Goal: Communication & Community: Ask a question

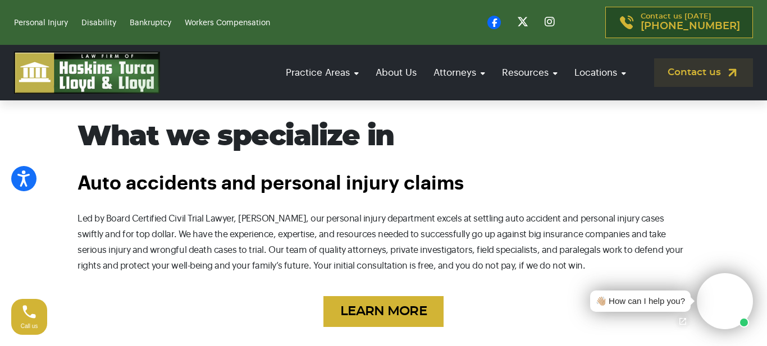
scroll to position [673, 0]
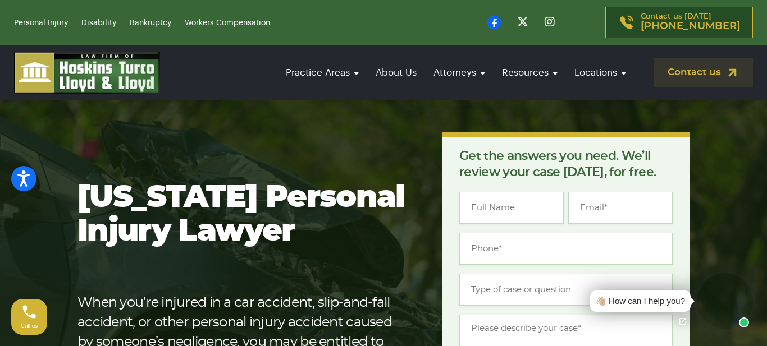
click at [693, 74] on link "Contact us" at bounding box center [703, 72] width 99 height 29
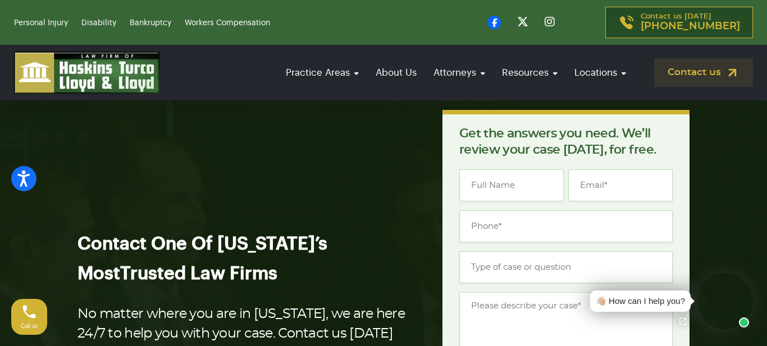
scroll to position [45, 0]
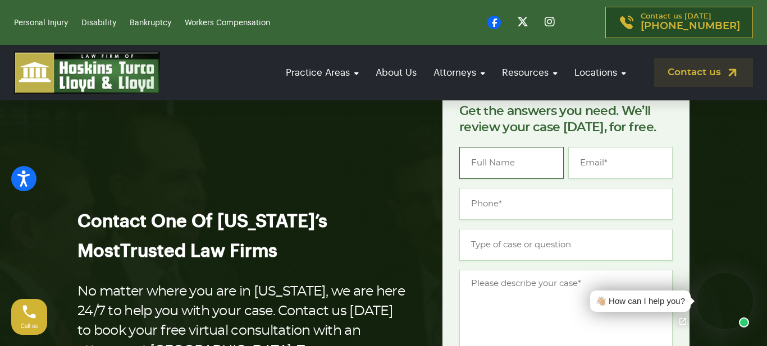
click at [500, 164] on input "Name *" at bounding box center [511, 163] width 104 height 32
click at [23, 319] on div "Call us" at bounding box center [29, 317] width 36 height 36
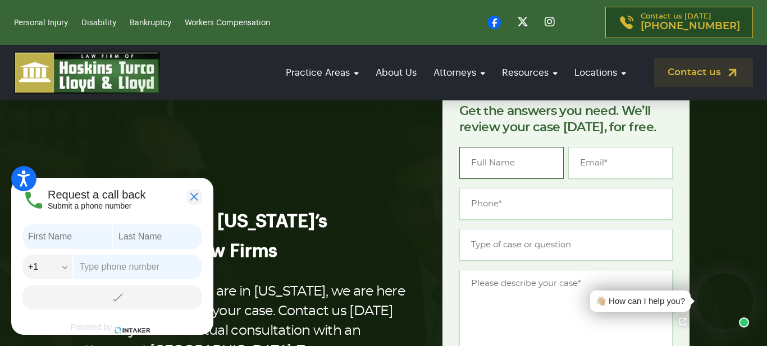
click at [529, 166] on input "Name *" at bounding box center [511, 163] width 104 height 32
type input "john stasack"
click at [652, 170] on input "Email *" at bounding box center [620, 163] width 104 height 32
type input "christinestasack@gmail.com"
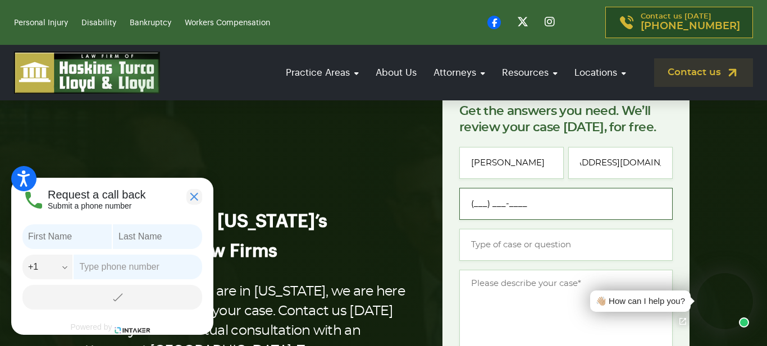
click at [631, 207] on input "(___) ___-____" at bounding box center [565, 204] width 213 height 32
type input "(864) 410-8998"
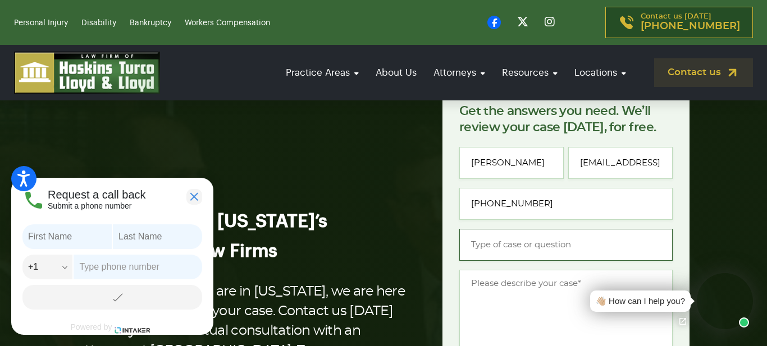
click at [626, 249] on input "Type of case or question *" at bounding box center [565, 245] width 213 height 32
type input "malpractice"
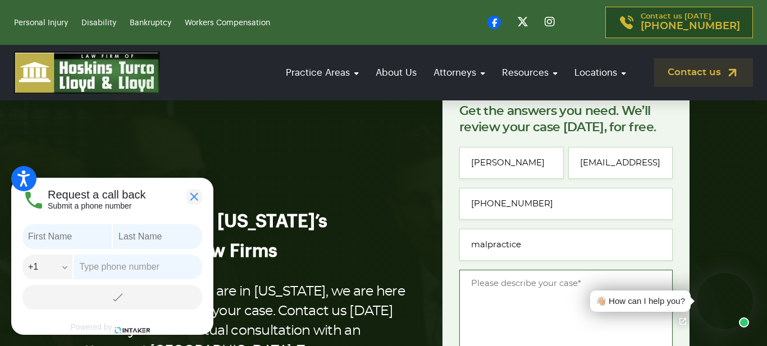
click at [572, 308] on textarea "Message *" at bounding box center [565, 316] width 213 height 93
click at [526, 332] on textarea "operation on wife done on wrong areas in hospital" at bounding box center [565, 316] width 213 height 93
type textarea "operation on wife done on wrong areas in hospital"
click at [723, 188] on section "Contact One Of Florida’s Most Trusted Law Firms No matter where you are in Flor…" at bounding box center [383, 336] width 767 height 599
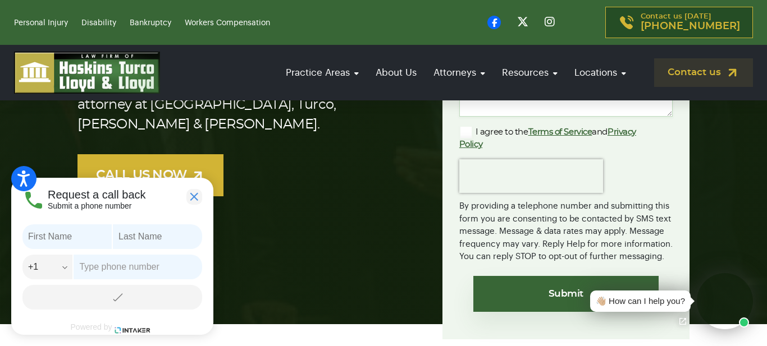
scroll to position [292, 0]
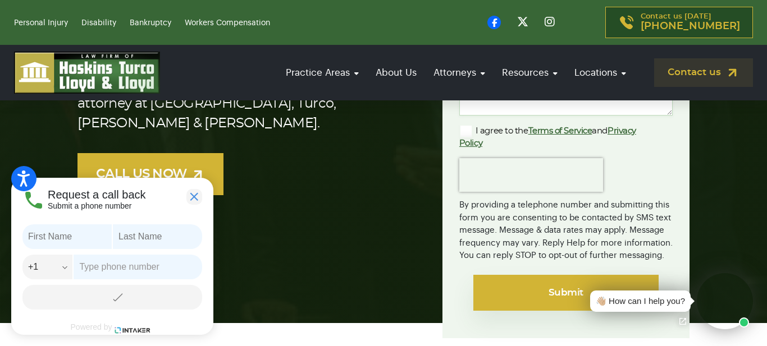
click at [550, 291] on input "Submit" at bounding box center [565, 293] width 185 height 36
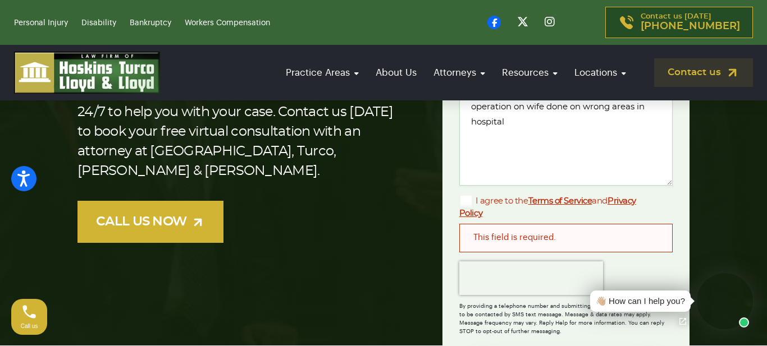
scroll to position [292, 0]
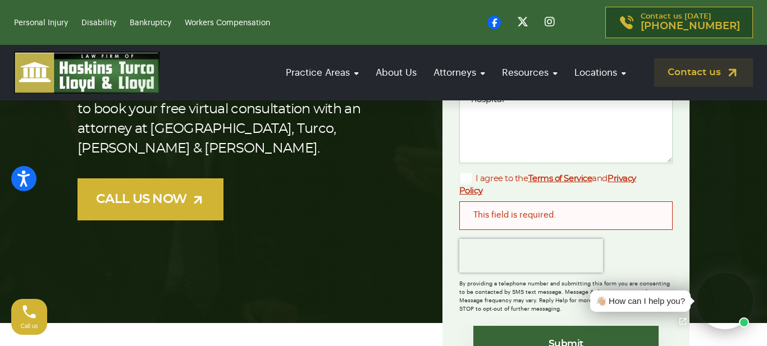
click at [579, 216] on div "This field is required." at bounding box center [565, 215] width 213 height 28
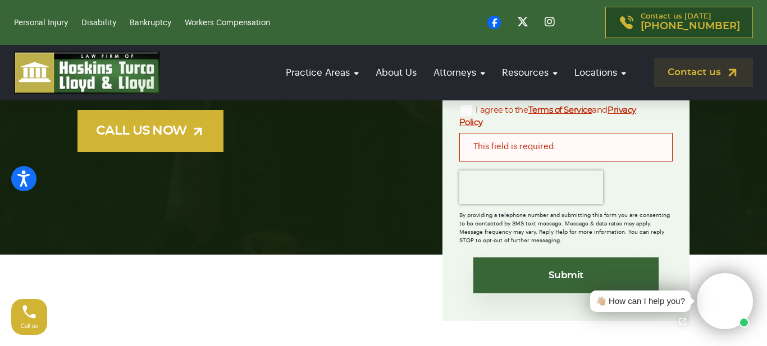
scroll to position [359, 0]
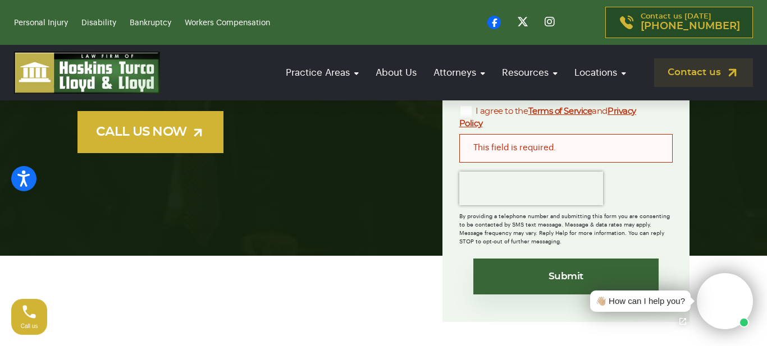
click at [562, 111] on link "Terms of Service" at bounding box center [560, 111] width 64 height 8
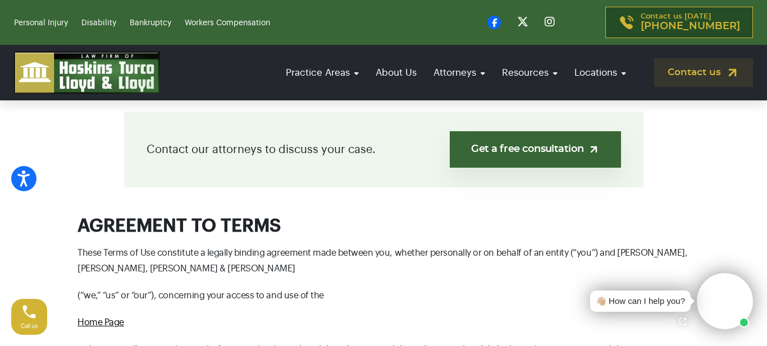
scroll to position [314, 0]
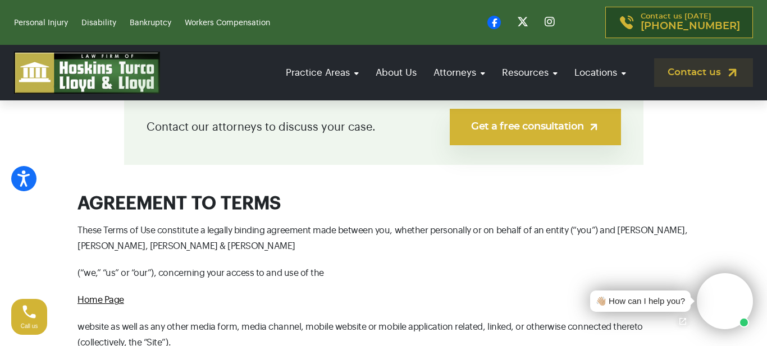
click at [566, 126] on link "Get a free consultation" at bounding box center [535, 127] width 171 height 36
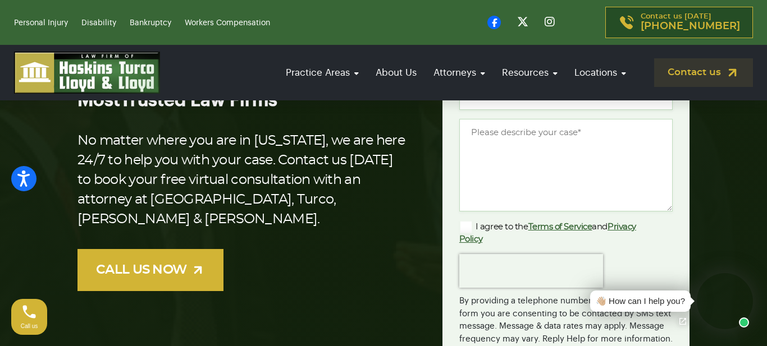
scroll to position [202, 0]
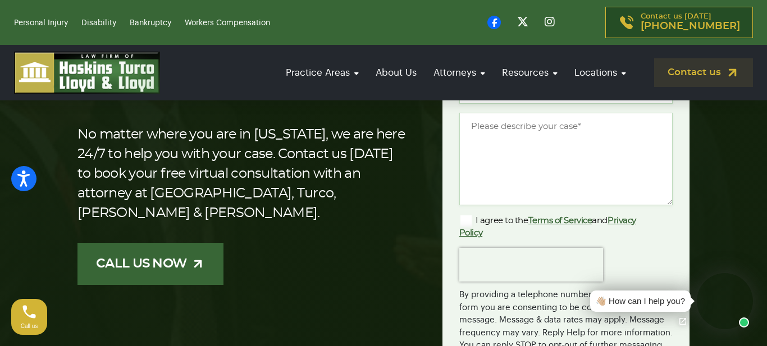
click at [150, 253] on link "CALL US NOW" at bounding box center [150, 264] width 146 height 42
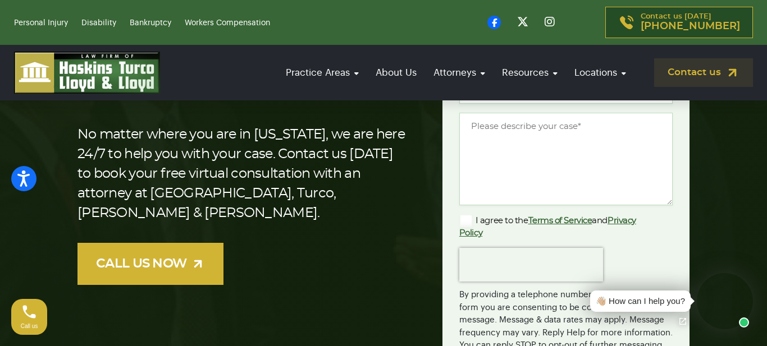
click at [36, 318] on div "Call us" at bounding box center [29, 317] width 36 height 36
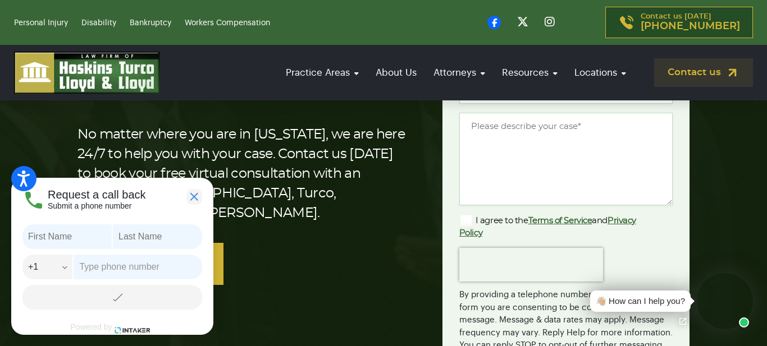
click at [58, 240] on input "text" at bounding box center [66, 236] width 89 height 25
type input "[PERSON_NAME]"
click at [149, 237] on input "text" at bounding box center [157, 236] width 89 height 25
type input "stasack"
click at [169, 265] on input "text" at bounding box center [138, 267] width 129 height 25
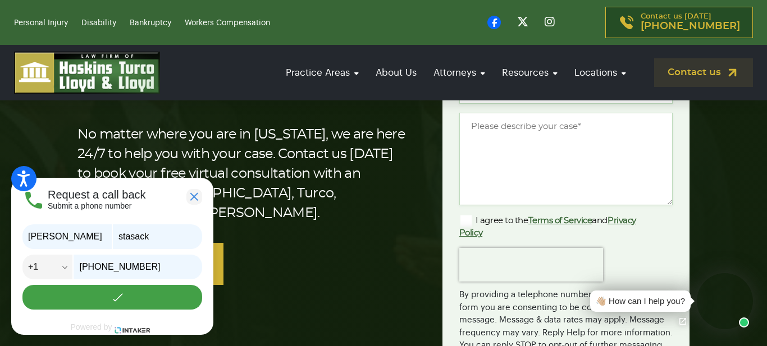
type input "[PHONE_NUMBER]"
click at [167, 296] on button "Call" at bounding box center [112, 297] width 180 height 25
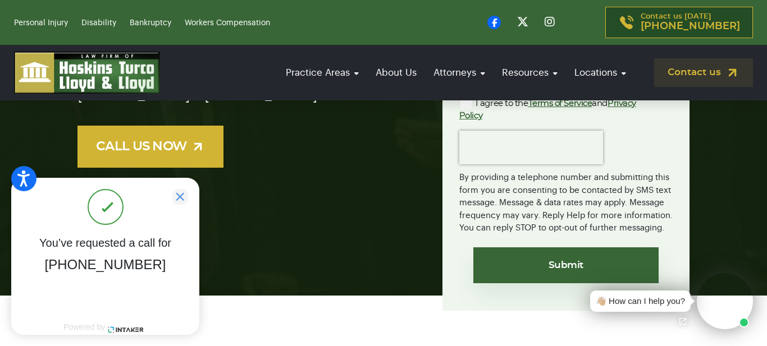
scroll to position [337, 0]
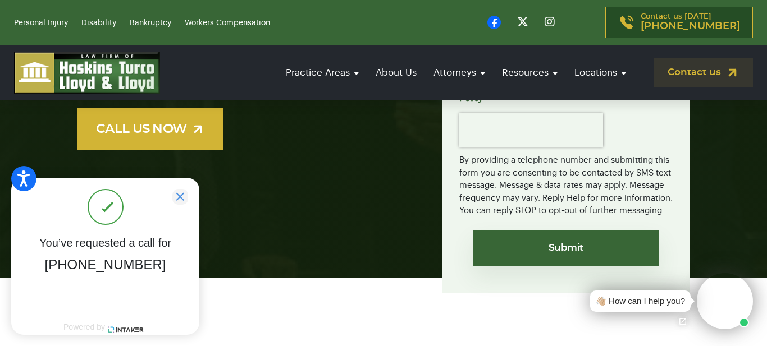
click at [117, 294] on div "Request a call back Submit a phone number [PERSON_NAME] +1 AS (+1) CA (+1) KP (…" at bounding box center [105, 256] width 188 height 157
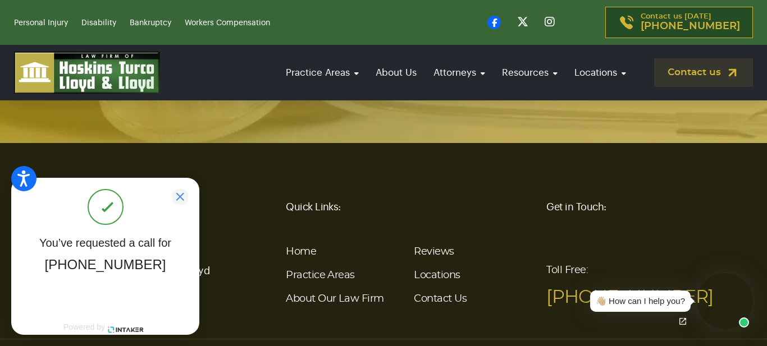
scroll to position [2761, 0]
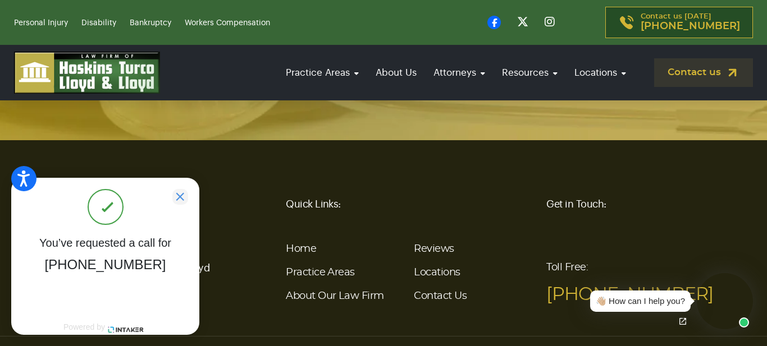
click at [720, 140] on footer "Law Firm Of Hoskins, [PERSON_NAME], [PERSON_NAME] & [PERSON_NAME] Quick Links: …" at bounding box center [383, 278] width 767 height 276
